Goal: Transaction & Acquisition: Download file/media

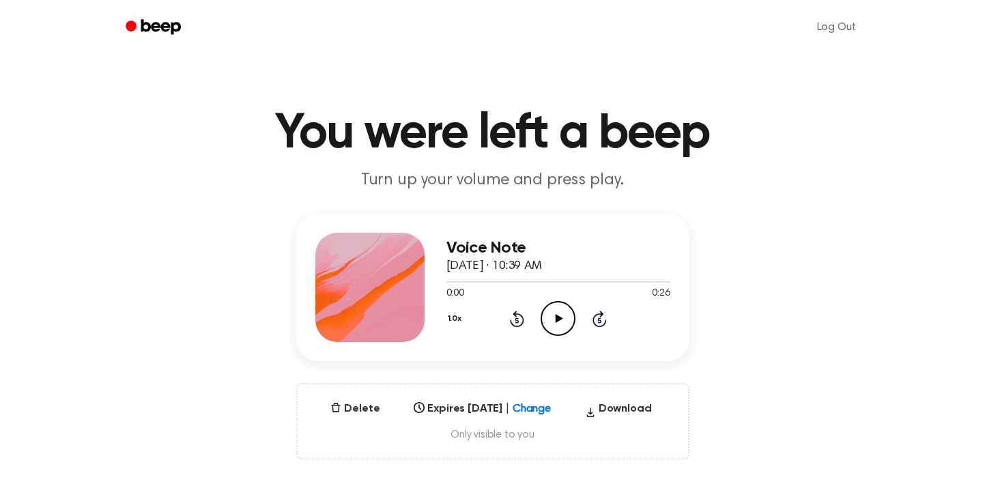
click at [546, 327] on icon "Play Audio" at bounding box center [558, 318] width 35 height 35
click at [555, 326] on icon "Pause Audio" at bounding box center [558, 318] width 35 height 35
click at [622, 415] on button "Download" at bounding box center [619, 412] width 78 height 22
click at [552, 325] on icon "Play Audio" at bounding box center [558, 318] width 35 height 35
click at [552, 325] on icon "Pause Audio" at bounding box center [558, 318] width 35 height 35
